Goal: Transaction & Acquisition: Purchase product/service

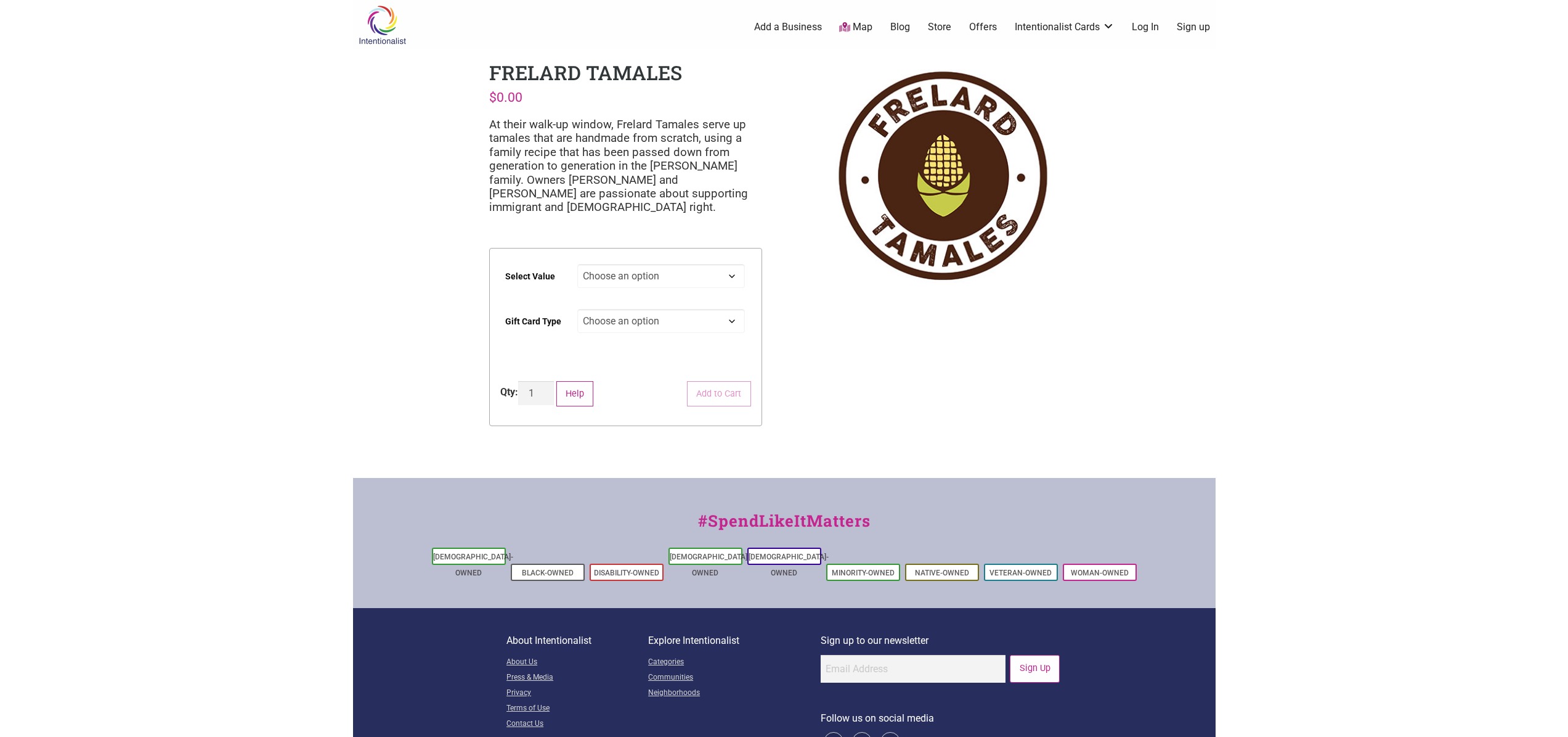
click at [683, 279] on select "Choose an option $25 $50 $100 $200 $500" at bounding box center [661, 276] width 167 height 24
click at [391, 20] on img at bounding box center [382, 25] width 58 height 40
